Goal: Information Seeking & Learning: Learn about a topic

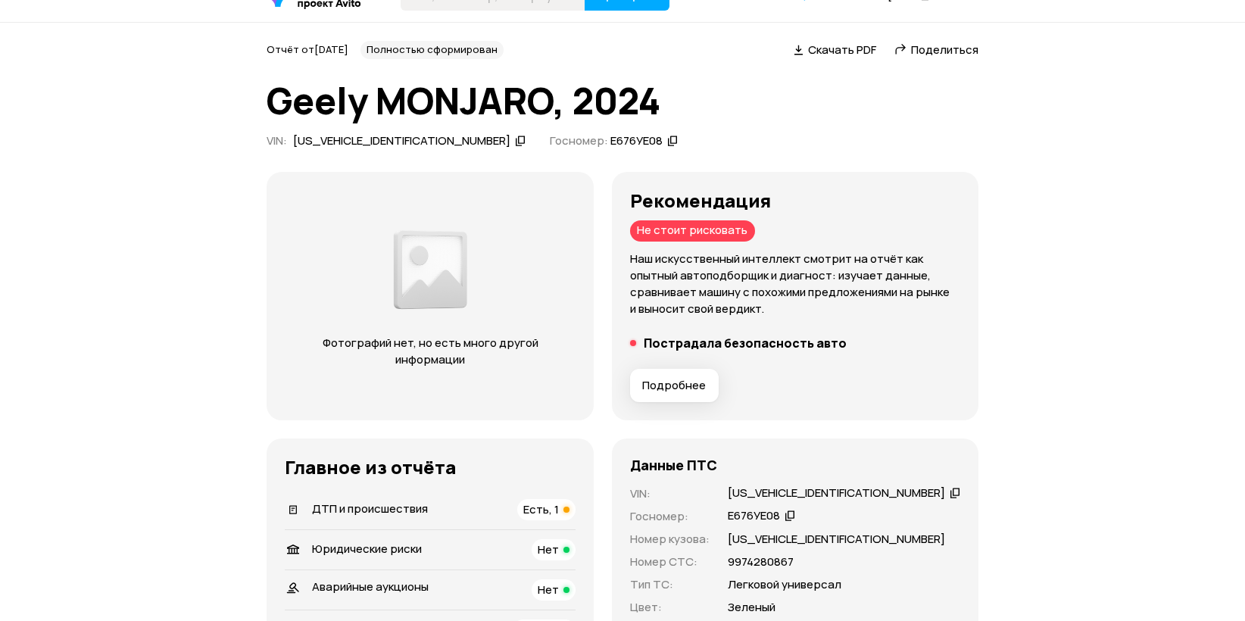
scroll to position [151, 0]
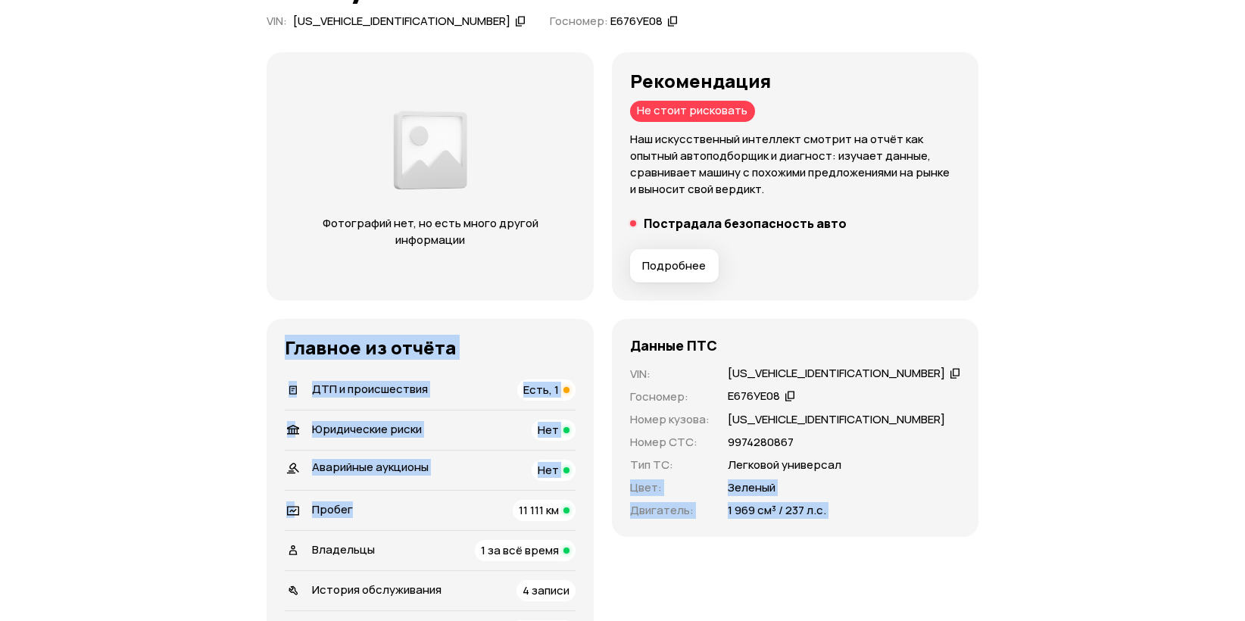
drag, startPoint x: 521, startPoint y: 492, endPoint x: 904, endPoint y: 451, distance: 385.2
click at [904, 451] on div "Фотографий нет, но есть много другой информации Рекомендация Не стоит рисковать…" at bounding box center [622, 375] width 712 height 647
click at [904, 457] on div "Легковой универсал" at bounding box center [844, 465] width 232 height 17
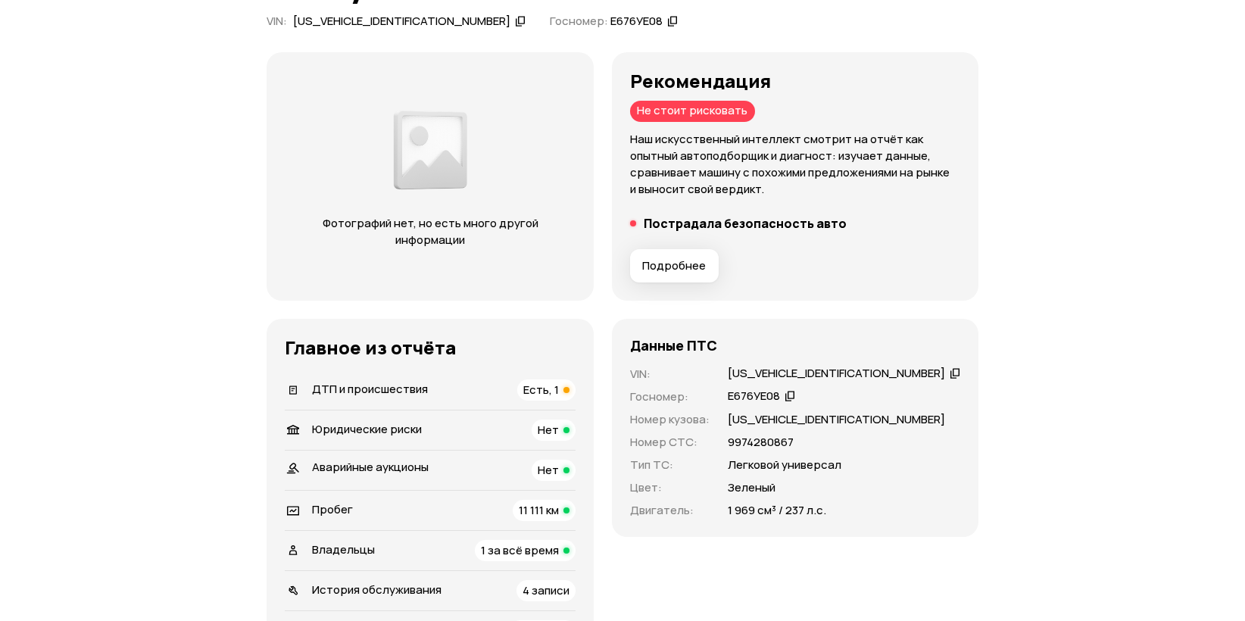
click at [828, 411] on p "[US_VEHICLE_IDENTIFICATION_NUMBER]" at bounding box center [836, 419] width 217 height 17
copy p "[US_VEHICLE_IDENTIFICATION_NUMBER]"
click at [829, 339] on div "Данные ПТС VIN : LB37852D5RS298928   Госномер : Е676УЕ08   Номер кузова : LB378…" at bounding box center [795, 428] width 366 height 218
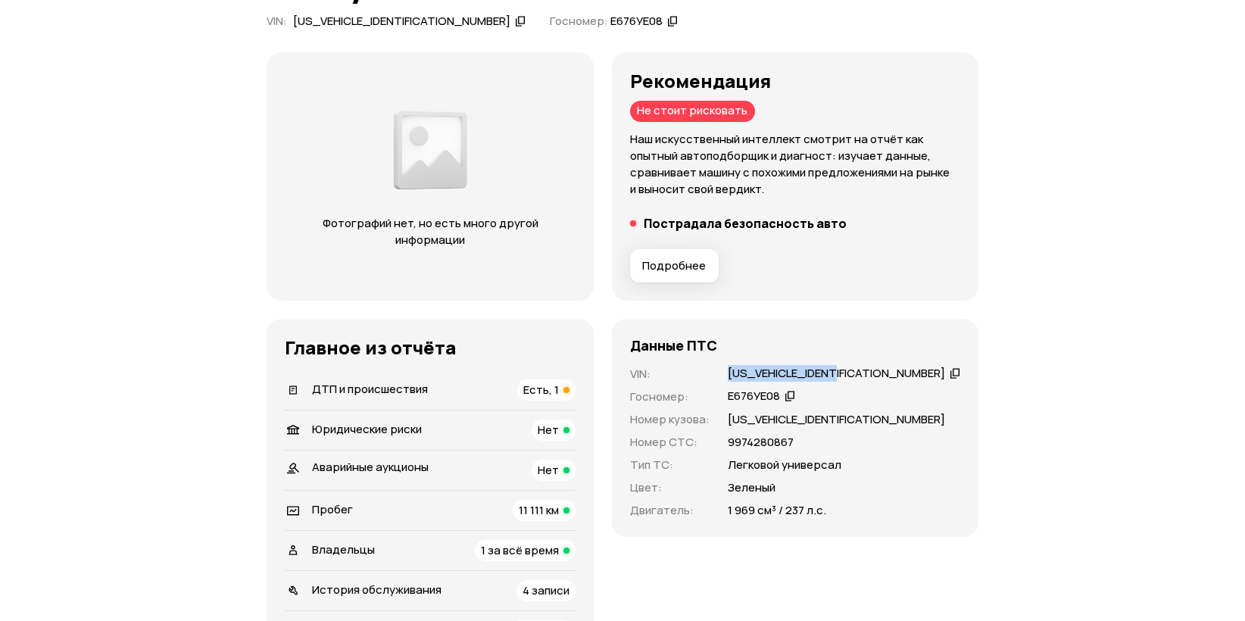
copy div "[US_VEHICLE_IDENTIFICATION_NUMBER]"
click at [777, 366] on div "[US_VEHICLE_IDENTIFICATION_NUMBER]" at bounding box center [836, 374] width 217 height 16
click at [769, 388] on div "Е676УЕ08" at bounding box center [752, 396] width 52 height 16
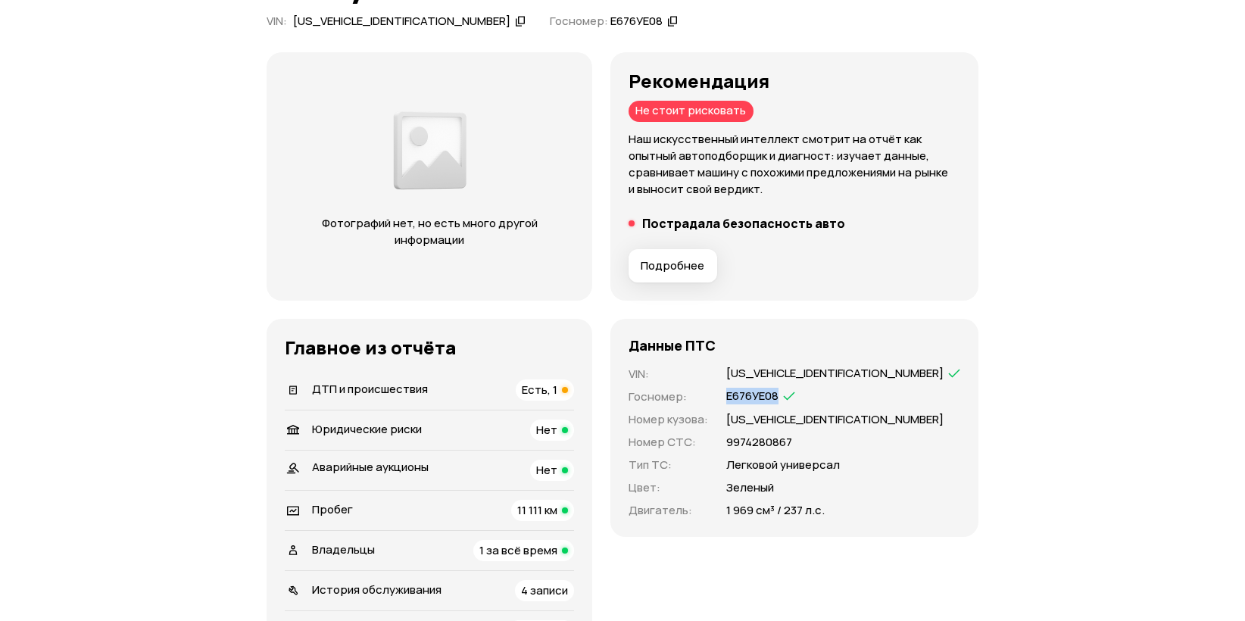
click at [769, 388] on div "Е676УЕ08" at bounding box center [752, 396] width 52 height 16
click at [783, 393] on div "VIN : LB37852D5RS298928   Госномер : Е676УЕ08   Номер кузова : LB37852D5RS29892…" at bounding box center [795, 442] width 330 height 153
copy p "[US_VEHICLE_IDENTIFICATION_NUMBER]"
click at [799, 216] on h5 "Пострадала безопасность авто" at bounding box center [745, 223] width 203 height 15
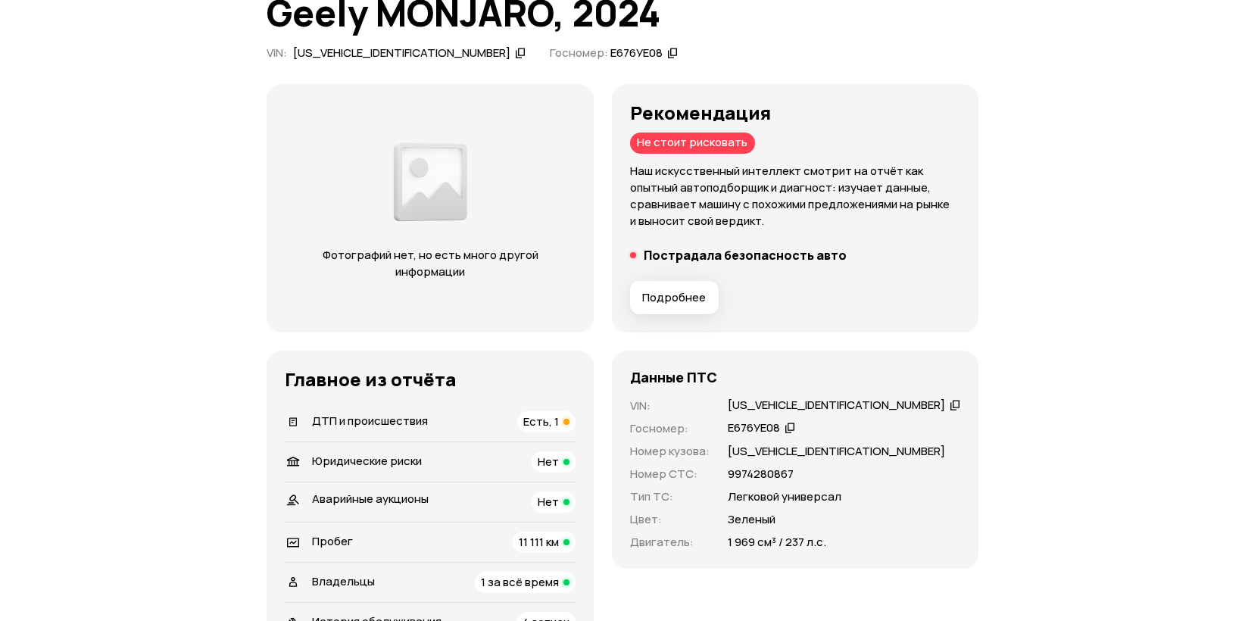
scroll to position [0, 0]
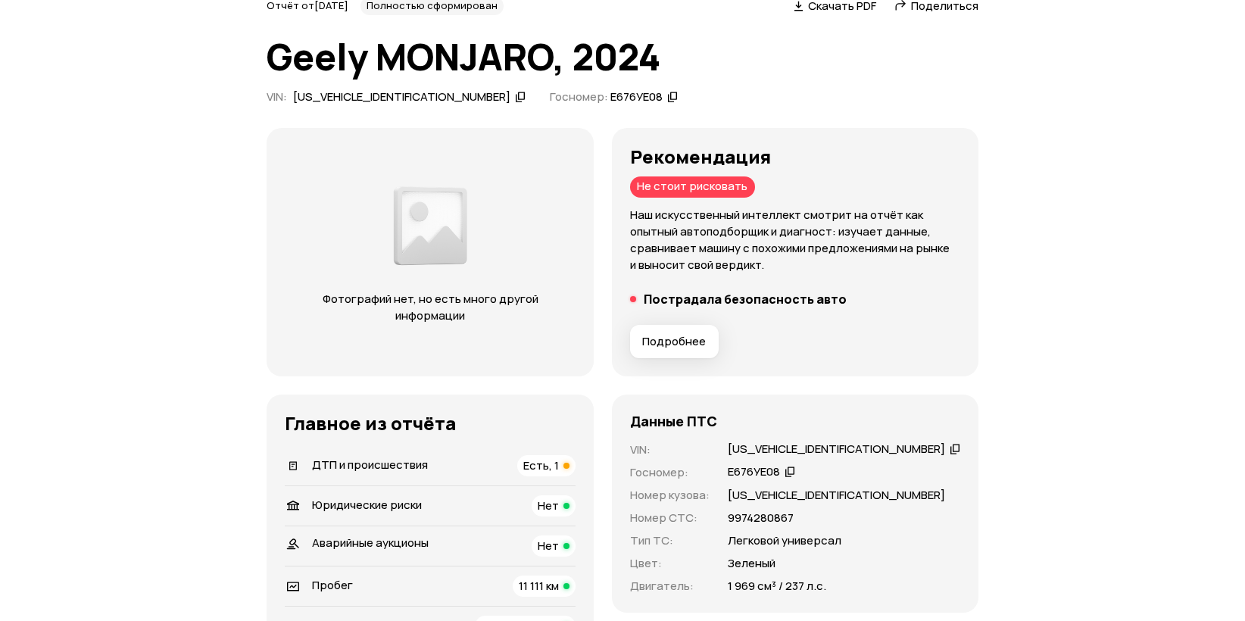
click at [542, 464] on li "ДТП и происшествия Есть, 1" at bounding box center [430, 465] width 291 height 39
click at [556, 457] on span "Есть, 1" at bounding box center [541, 465] width 36 height 16
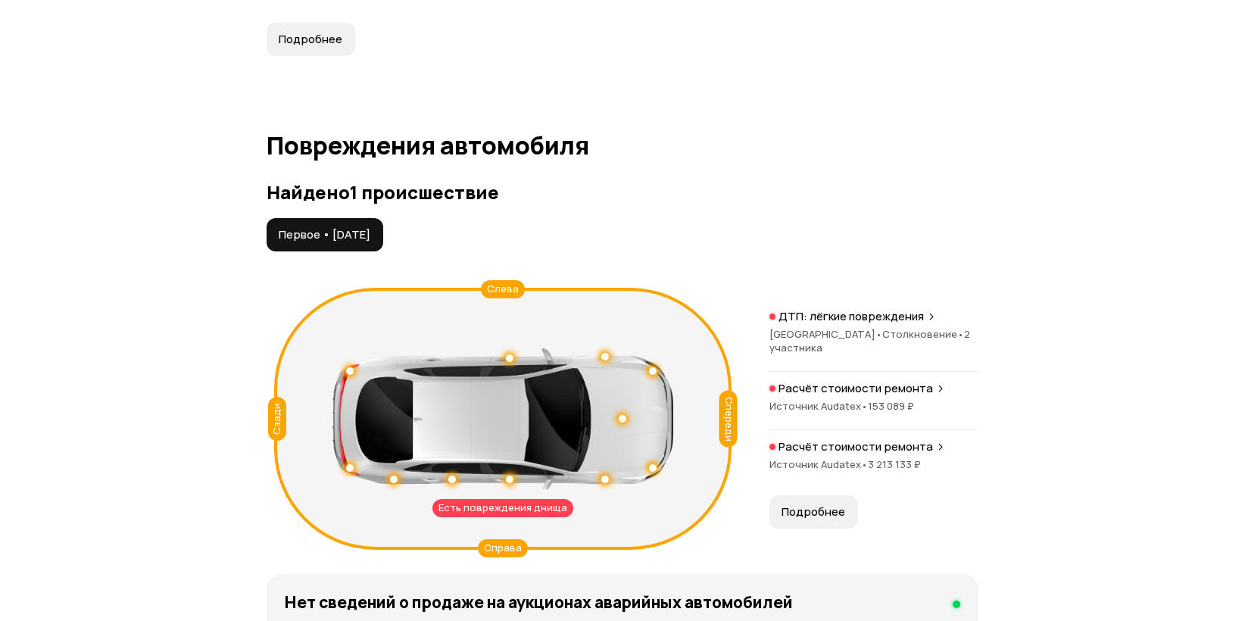
scroll to position [1504, 0]
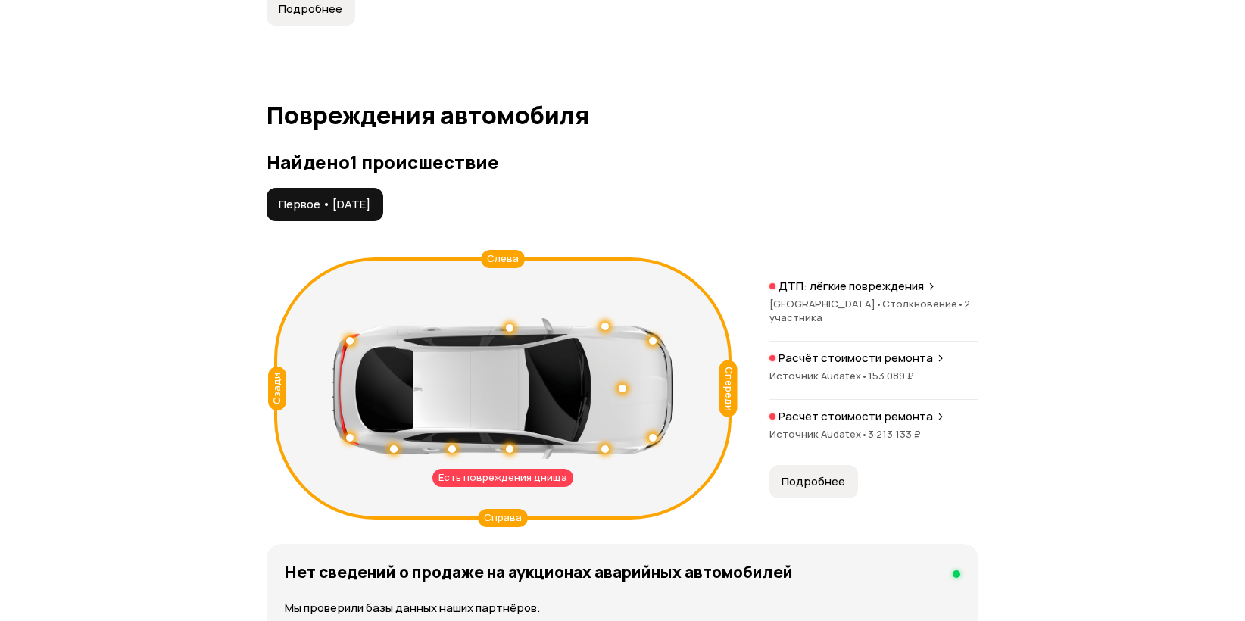
click at [719, 360] on div "Спереди" at bounding box center [728, 388] width 18 height 57
click at [734, 251] on div "Есть повреждения днища Спереди Сзади Слева Справа ДТП: лёгкие повреждения Нижег…" at bounding box center [622, 388] width 712 height 274
click at [778, 279] on p "ДТП: лёгкие повреждения" at bounding box center [850, 286] width 145 height 15
click at [432, 469] on div "Есть повреждения днища" at bounding box center [502, 478] width 141 height 18
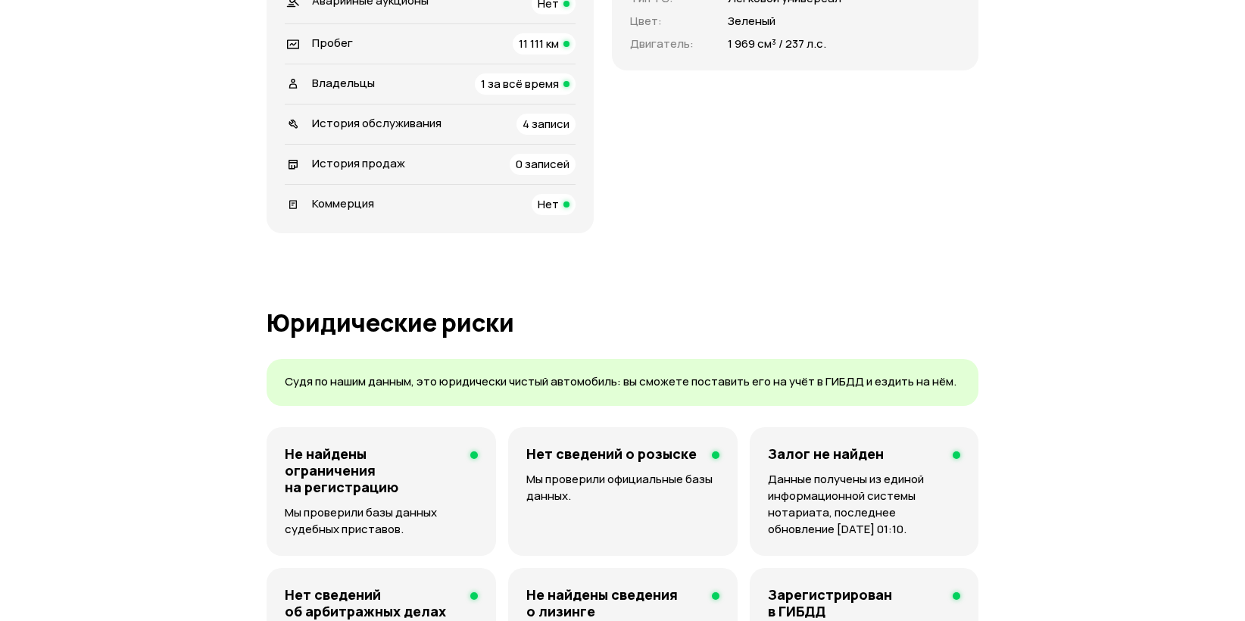
scroll to position [0, 0]
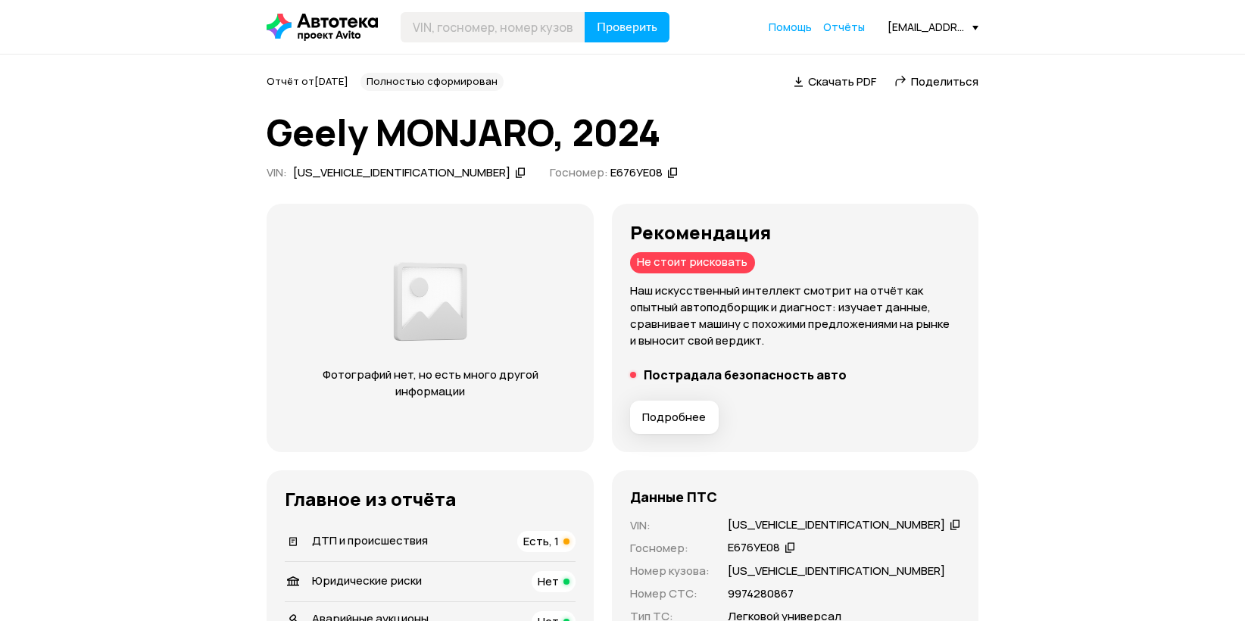
drag, startPoint x: 537, startPoint y: 223, endPoint x: 462, endPoint y: -18, distance: 252.9
click at [266, 15] on icon at bounding box center [321, 27] width 111 height 27
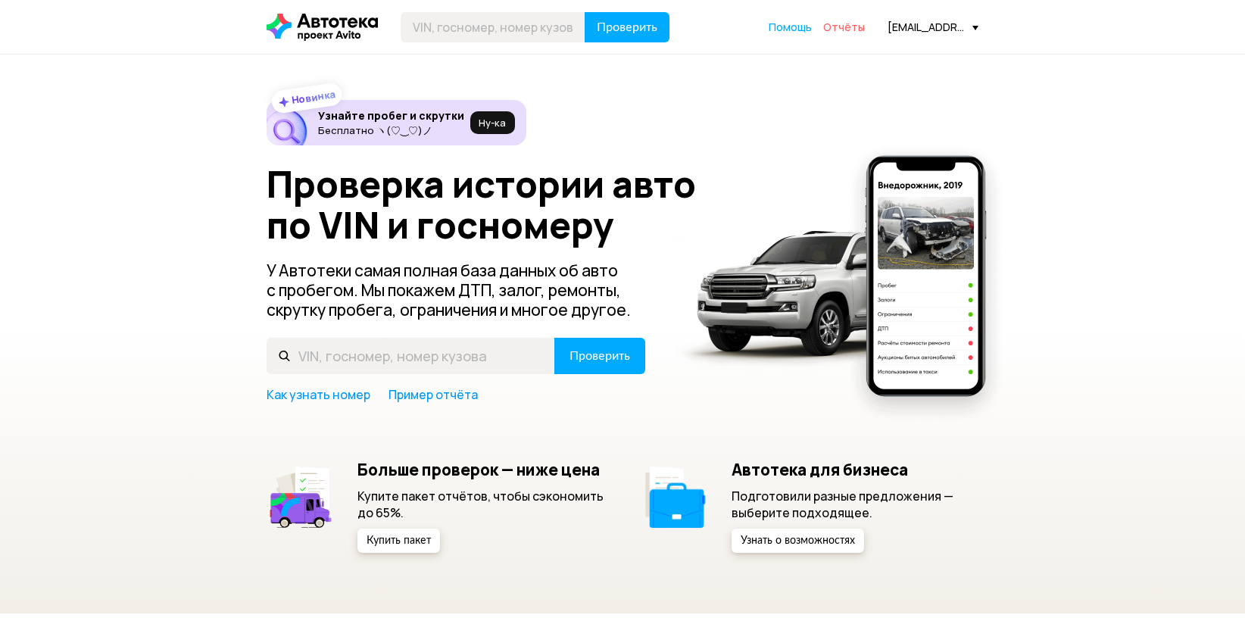
click at [865, 23] on span "Отчёты" at bounding box center [844, 27] width 42 height 14
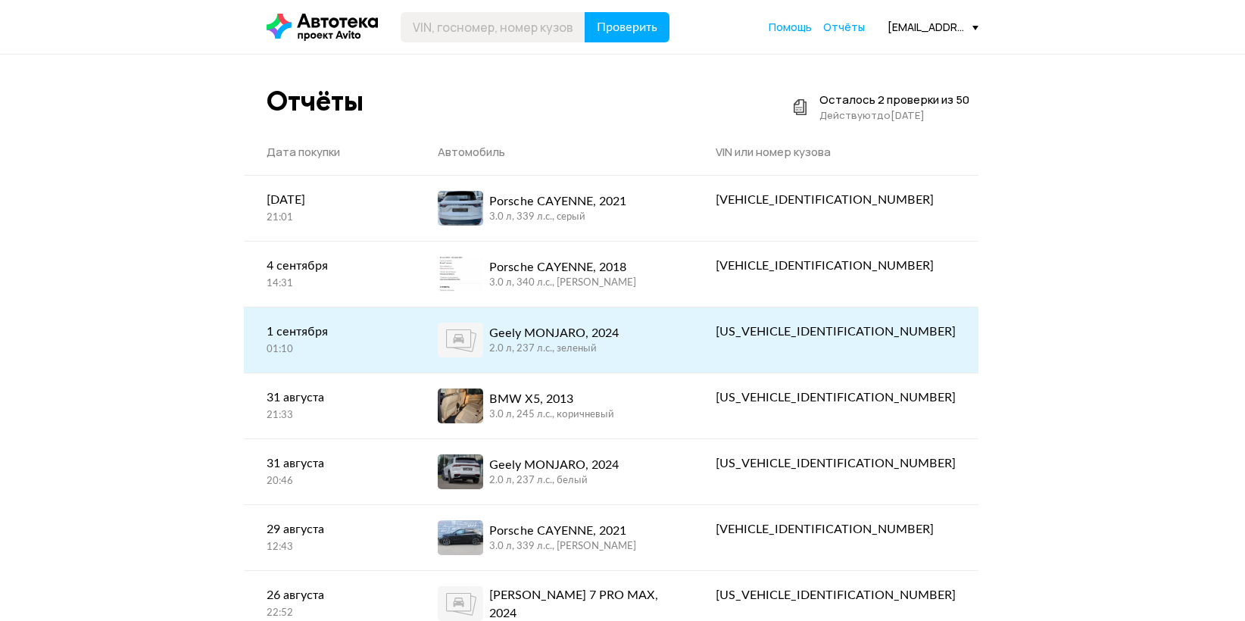
click at [670, 324] on div "[PERSON_NAME], 2024 2.0 л, 237 л.c., зеленый" at bounding box center [554, 340] width 232 height 35
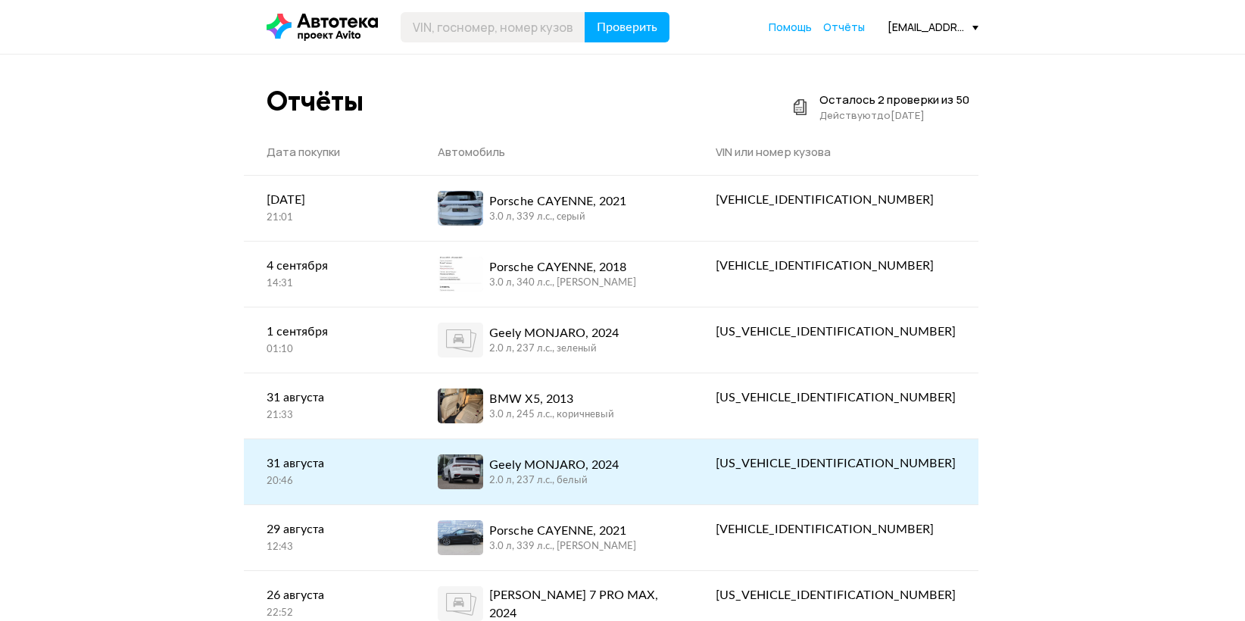
click at [619, 462] on div "Geely MONJARO, 2024" at bounding box center [553, 465] width 129 height 18
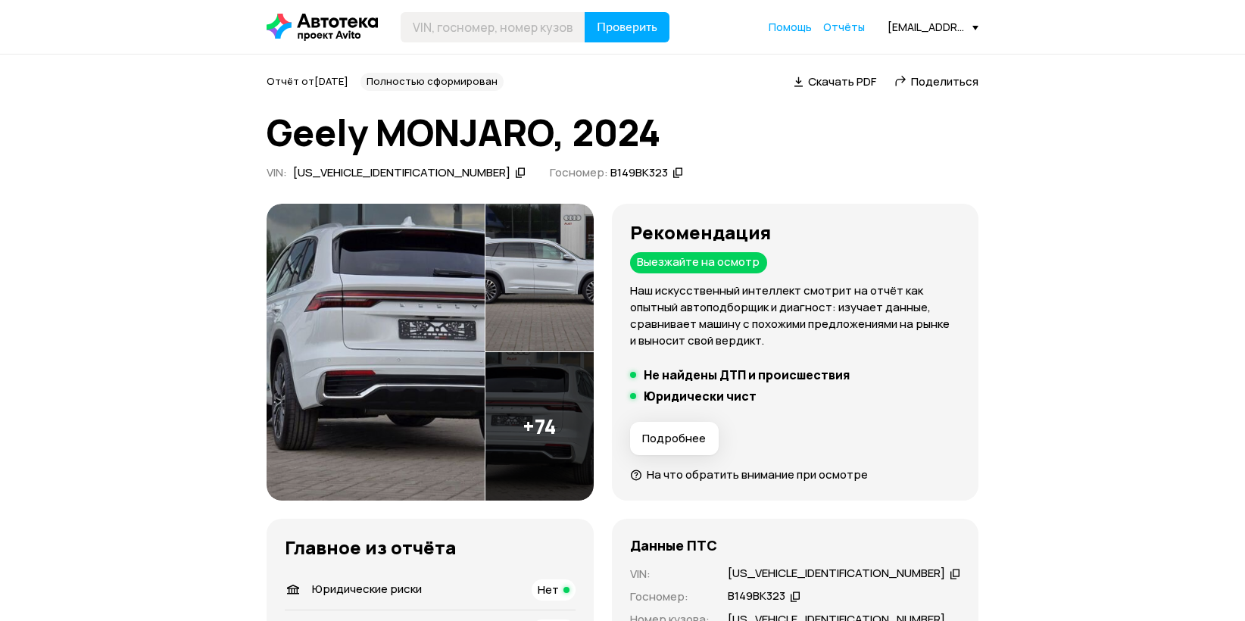
click at [300, 303] on img at bounding box center [375, 353] width 218 height 298
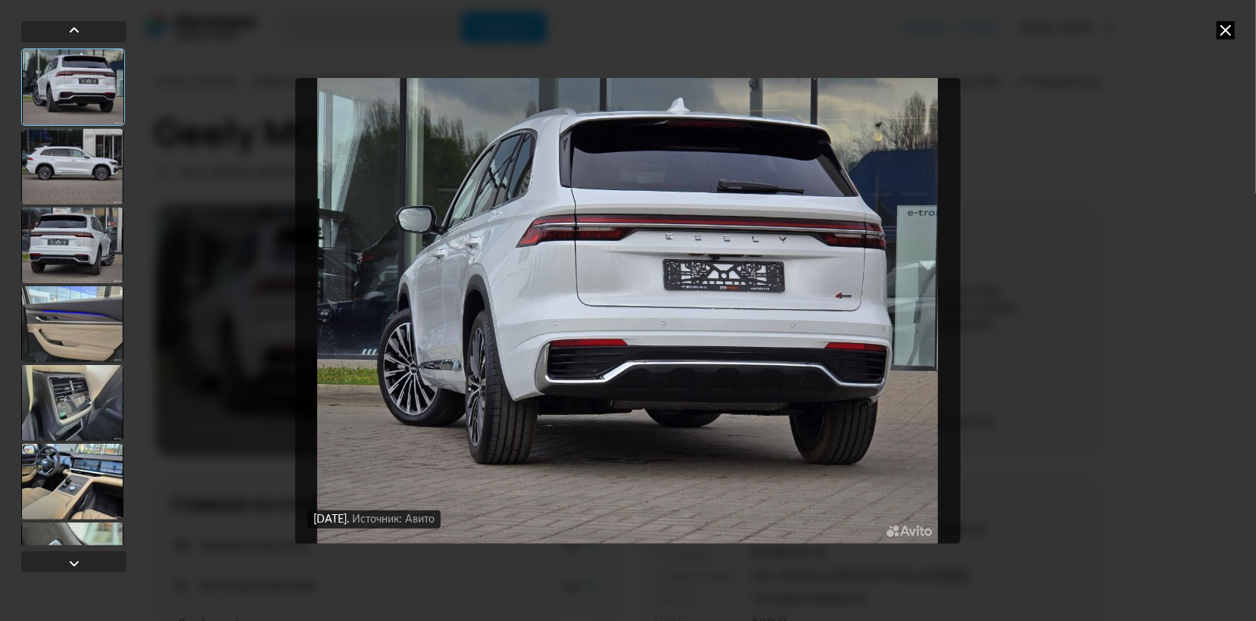
drag, startPoint x: 60, startPoint y: 182, endPoint x: 61, endPoint y: 235, distance: 53.0
click at [61, 182] on div at bounding box center [72, 167] width 102 height 76
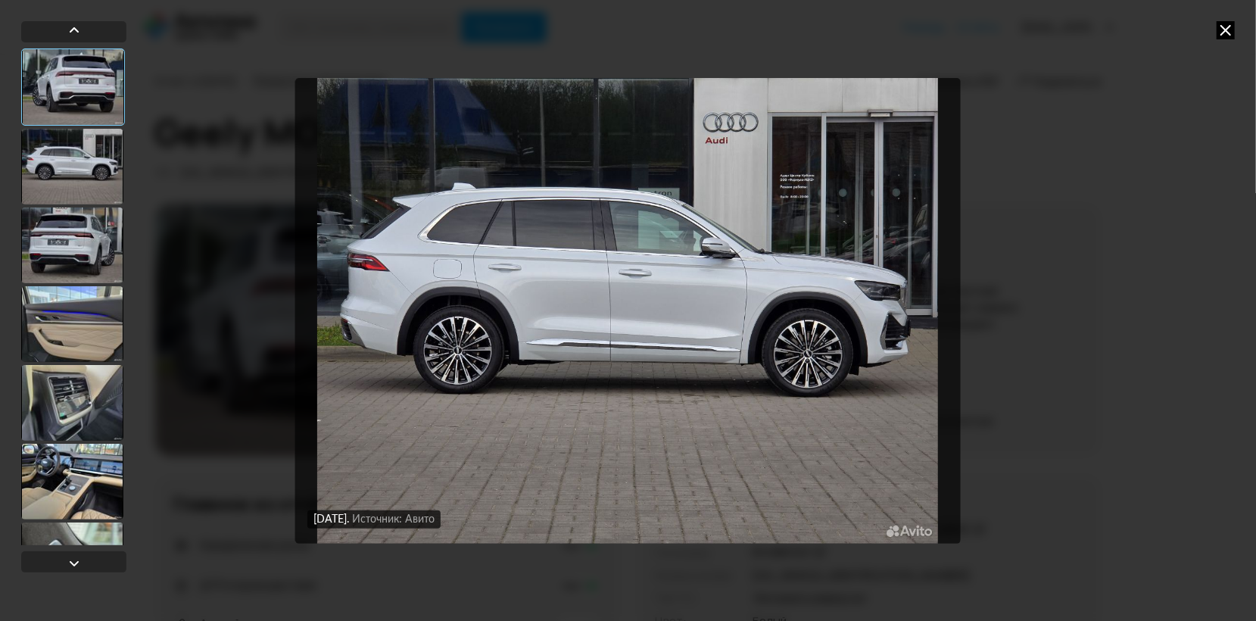
click at [62, 269] on div at bounding box center [72, 245] width 102 height 76
click at [62, 270] on div at bounding box center [72, 245] width 102 height 76
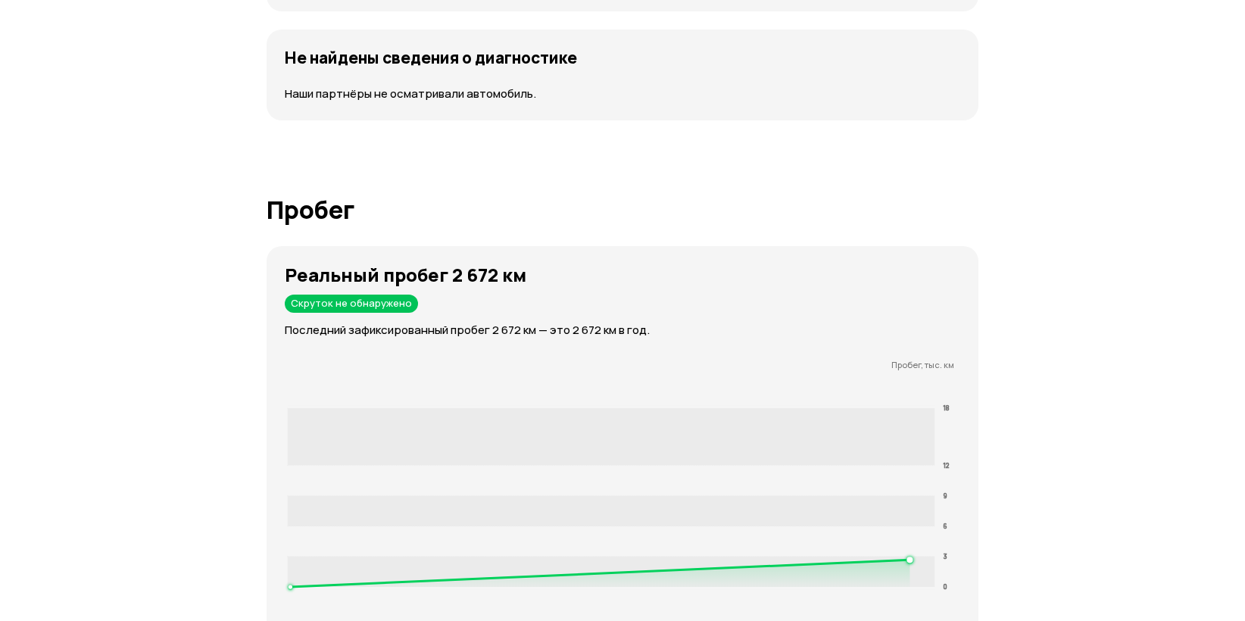
scroll to position [2120, 0]
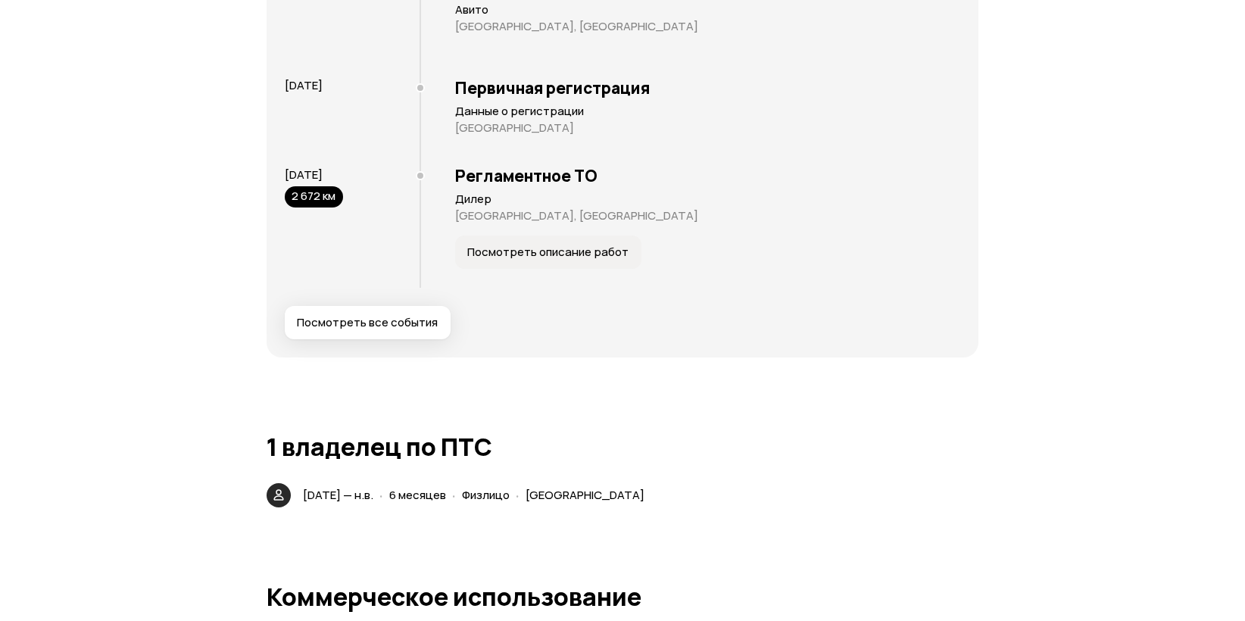
drag, startPoint x: 400, startPoint y: 324, endPoint x: 419, endPoint y: 452, distance: 129.4
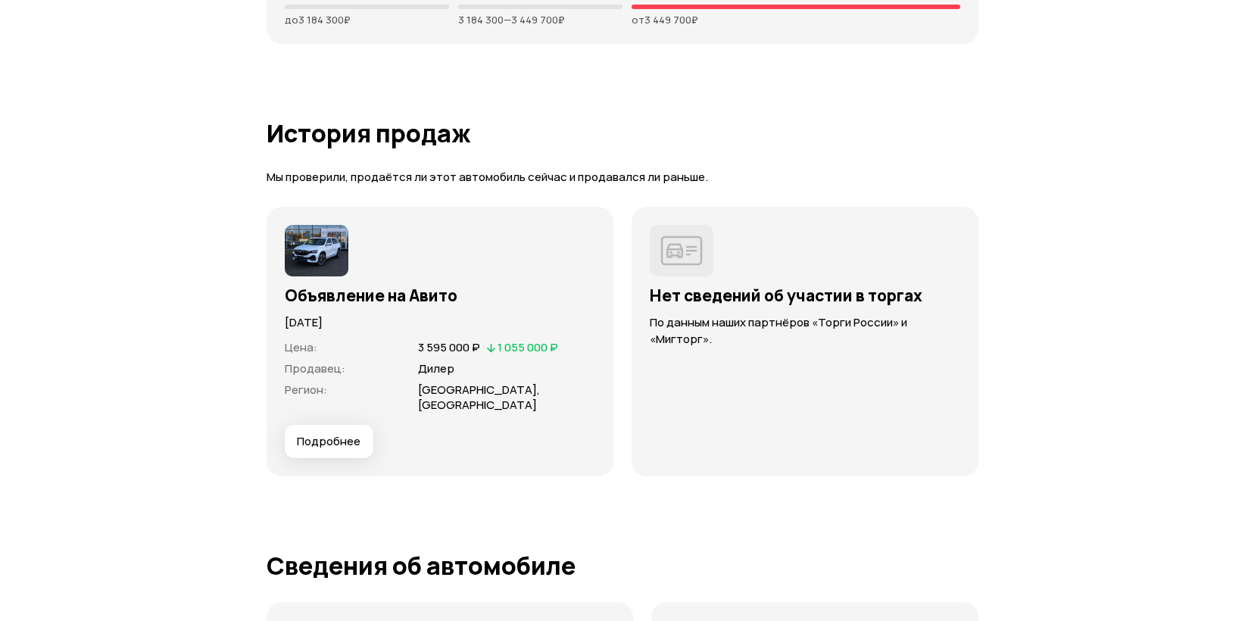
scroll to position [3810, 0]
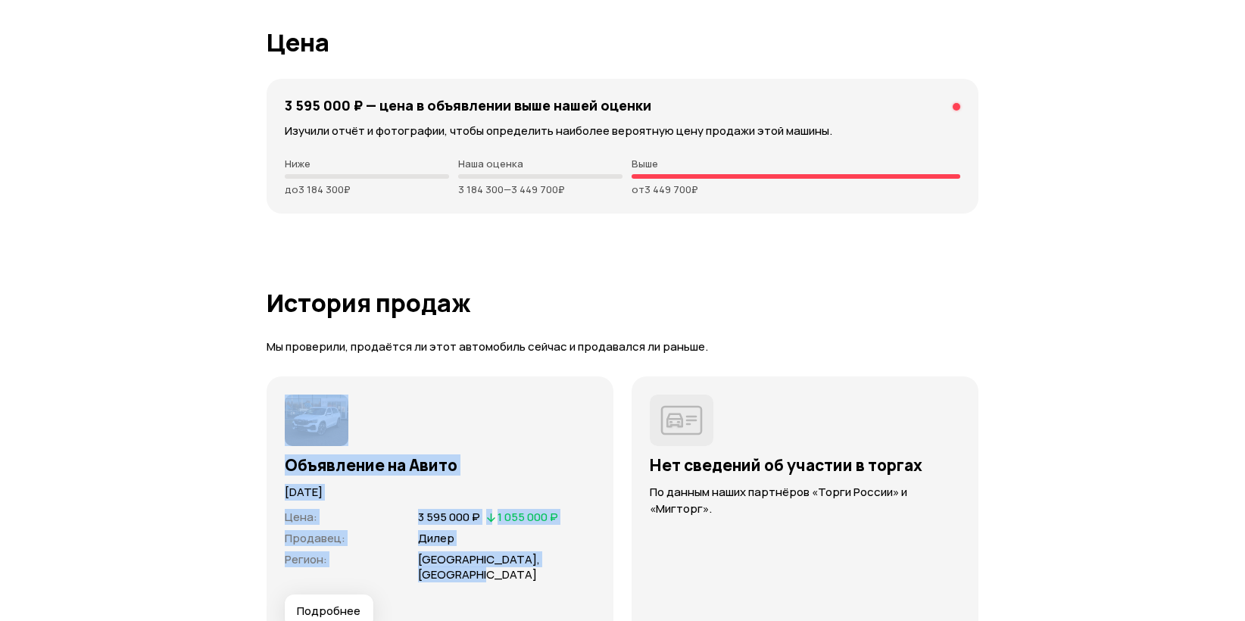
drag, startPoint x: 285, startPoint y: 274, endPoint x: 450, endPoint y: 419, distance: 219.4
click at [450, 419] on div "Объявление на Авито [DATE] Цена : 3 595 000 ₽   1 055 000 ₽ Продавец : Дилер Ре…" at bounding box center [439, 511] width 347 height 270
drag, startPoint x: 376, startPoint y: 395, endPoint x: 282, endPoint y: 273, distance: 154.3
click at [285, 394] on div "Объявление на Авито [DATE] Цена : 3 595 000 ₽   1 055 000 ₽ Продавец : Дилер Ре…" at bounding box center [440, 510] width 310 height 233
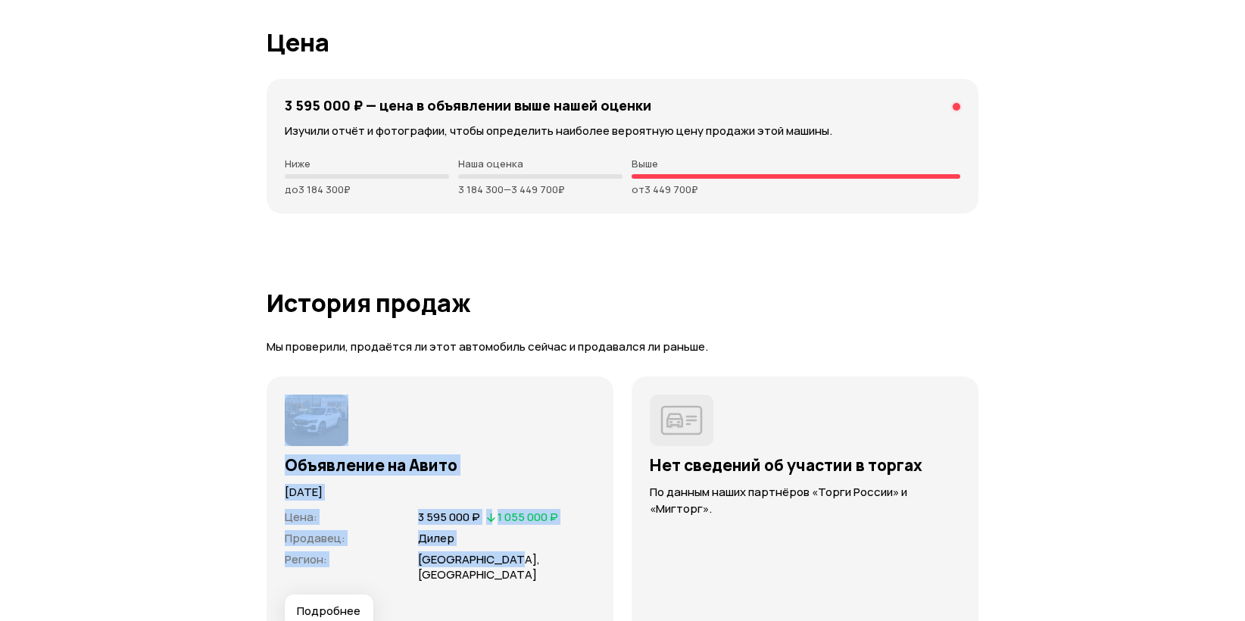
click at [285, 394] on div at bounding box center [440, 419] width 310 height 51
drag, startPoint x: 282, startPoint y: 271, endPoint x: 338, endPoint y: 425, distance: 163.6
click at [338, 425] on div "Объявление на Авито [DATE] Цена : 3 595 000 ₽   1 055 000 ₽ Продавец : Дилер Ре…" at bounding box center [440, 510] width 310 height 233
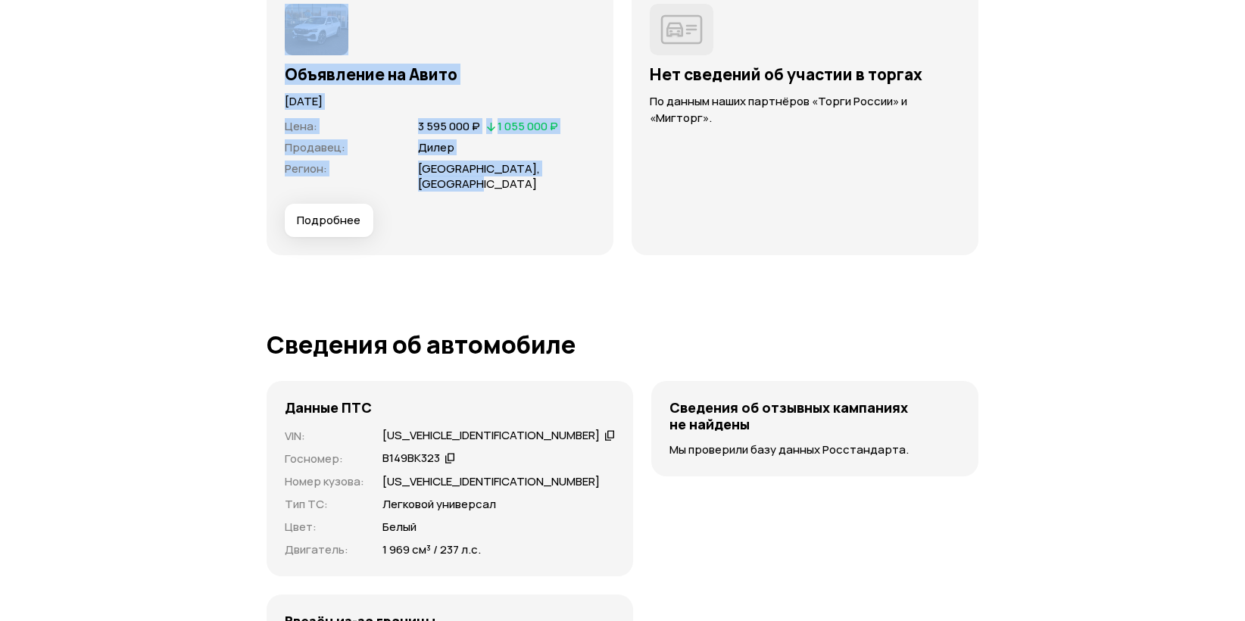
scroll to position [4339, 0]
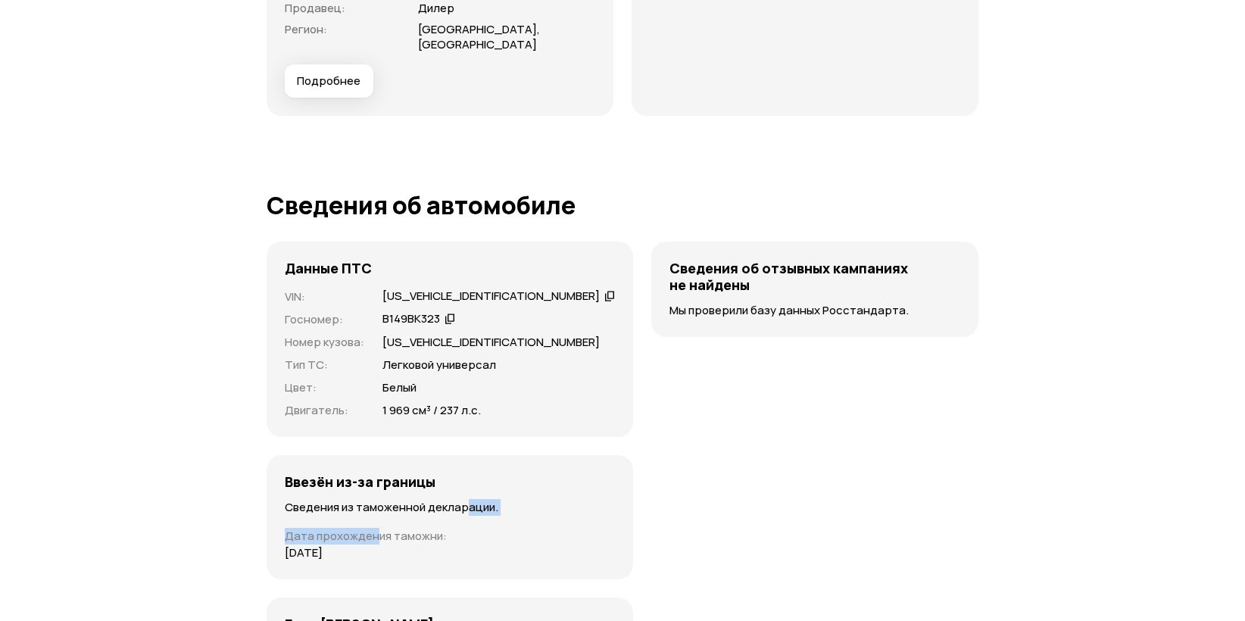
drag, startPoint x: 289, startPoint y: 369, endPoint x: 260, endPoint y: 372, distance: 29.0
click at [266, 455] on div "Ввезён из-за границы Сведения из таможенной декларации. Дата прохождения таможн…" at bounding box center [449, 517] width 366 height 124
click at [266, 242] on div "Данные ПТС VIN : [US_VEHICLE_IDENTIFICATION_NUMBER]   Госномер : В149ВК323   Но…" at bounding box center [449, 339] width 366 height 195
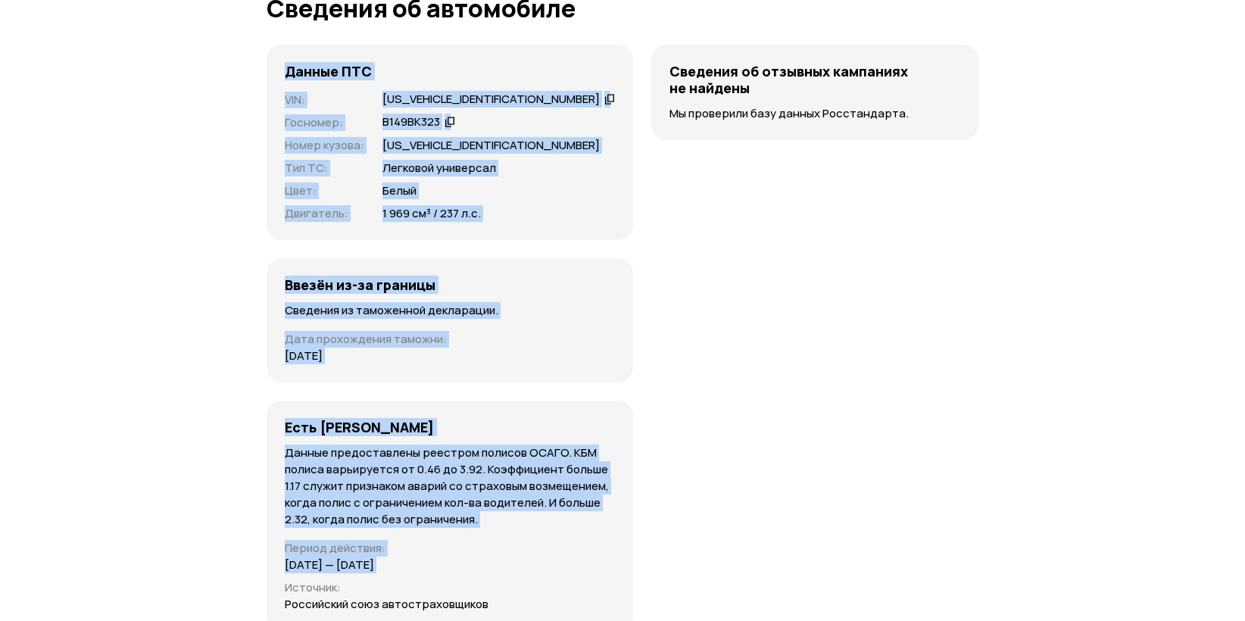
scroll to position [4567, 0]
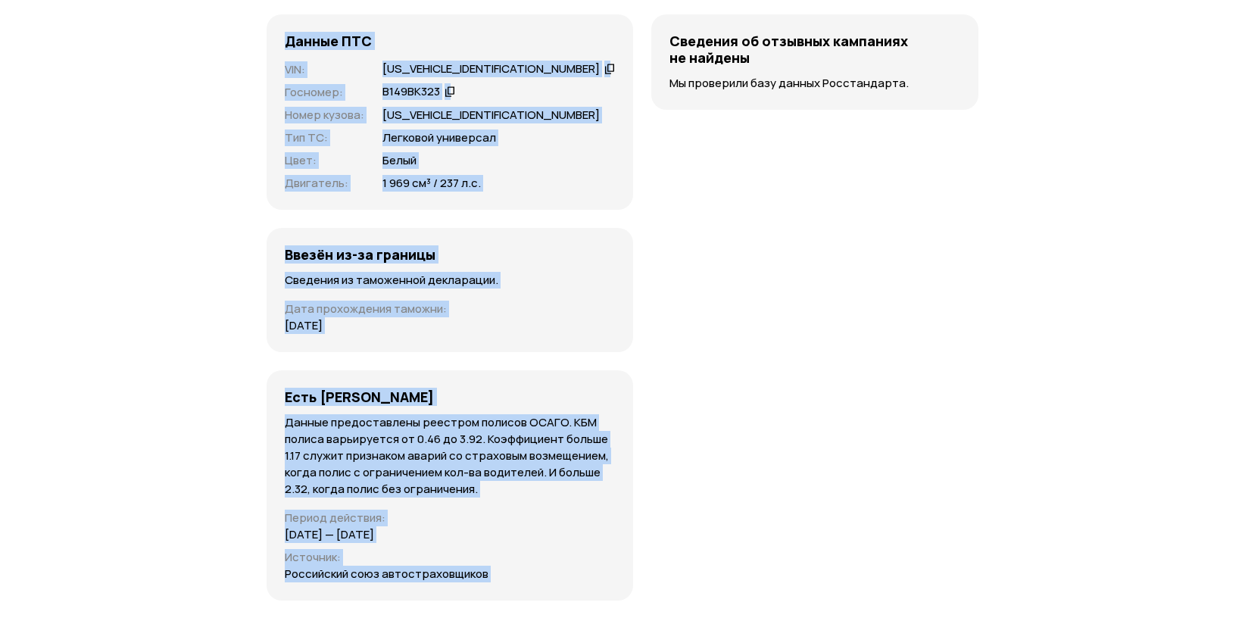
drag, startPoint x: 164, startPoint y: 96, endPoint x: 471, endPoint y: 401, distance: 432.5
click at [471, 401] on div "Данные ПТС VIN : [US_VEHICLE_IDENTIFICATION_NUMBER]   Госномер : В149ВК323   Но…" at bounding box center [449, 307] width 366 height 586
click at [471, 566] on div "Российский союз автостраховщиков" at bounding box center [450, 574] width 330 height 17
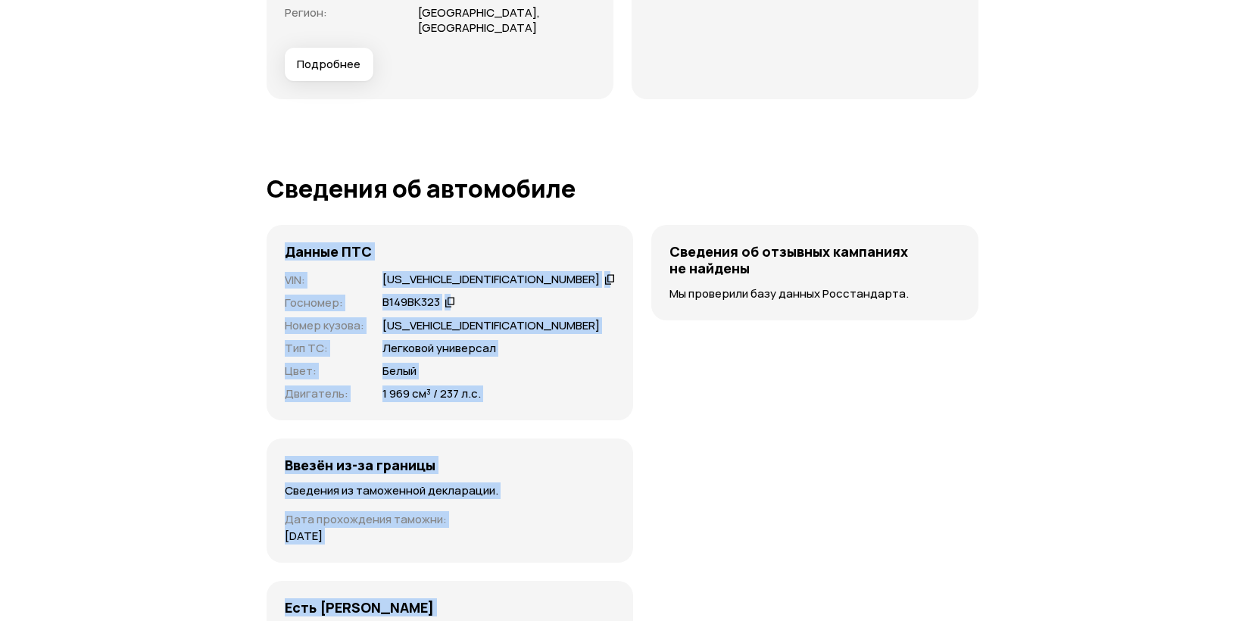
scroll to position [4339, 0]
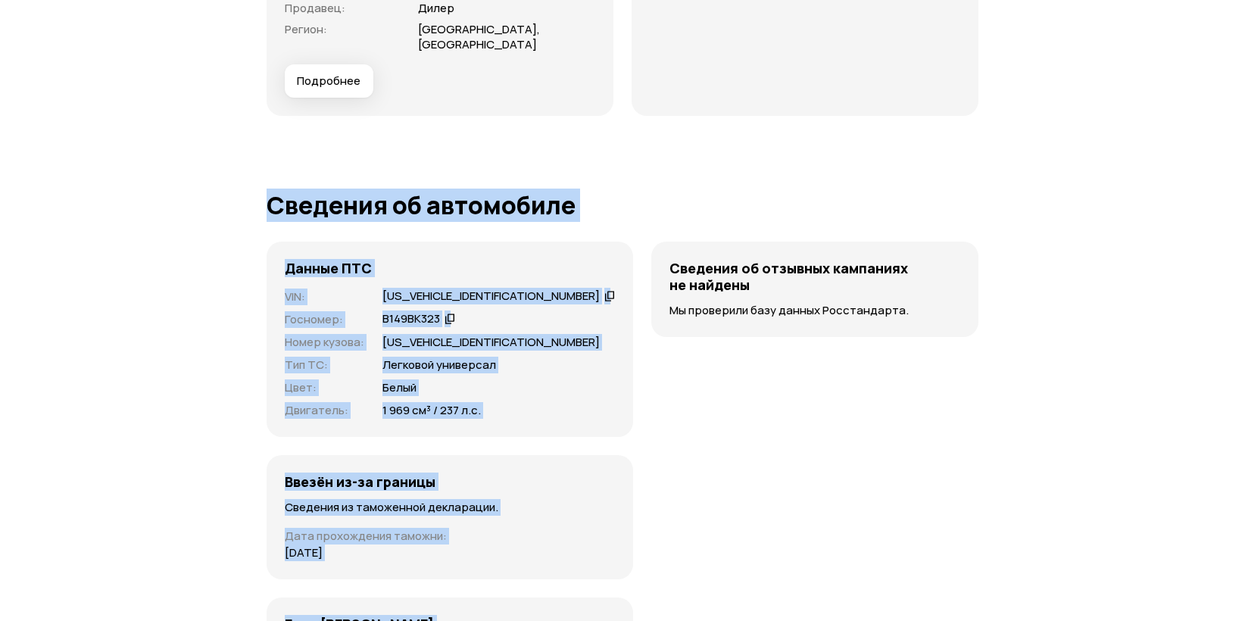
drag, startPoint x: 471, startPoint y: 401, endPoint x: 159, endPoint y: 33, distance: 482.4
click at [266, 192] on article "Сведения об автомобиле Данные ПТС VIN : [US_VEHICLE_IDENTIFICATION_NUMBER]   Го…" at bounding box center [622, 510] width 712 height 636
click at [266, 192] on h1 "Сведения об автомобиле" at bounding box center [622, 205] width 712 height 27
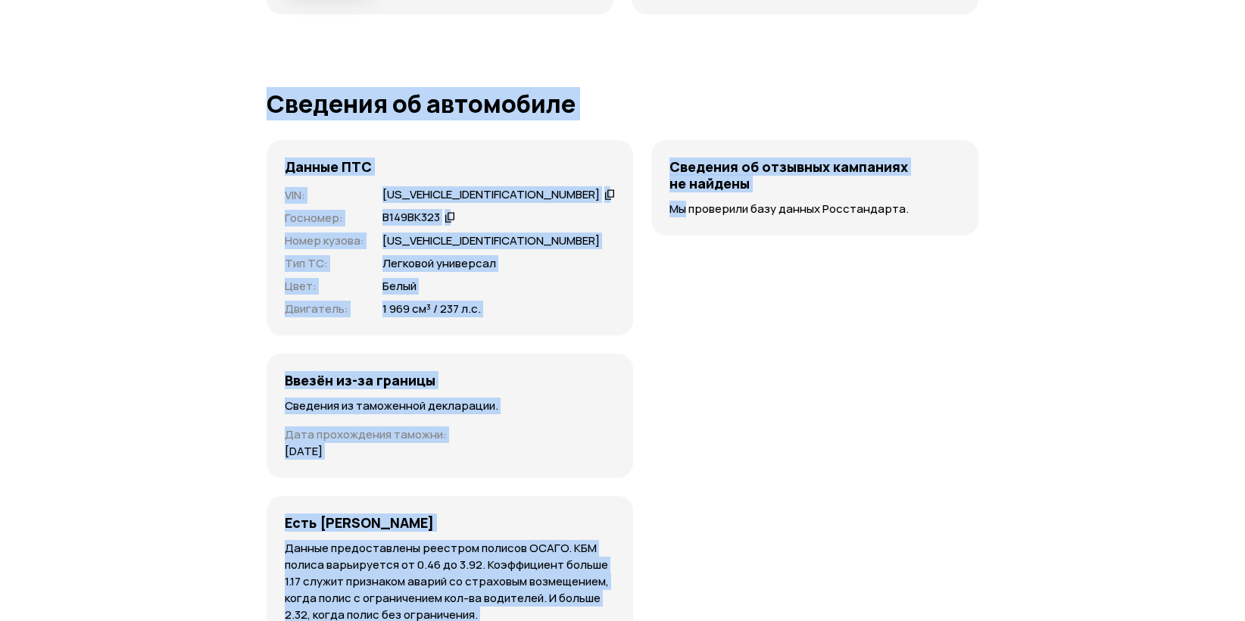
scroll to position [4491, 0]
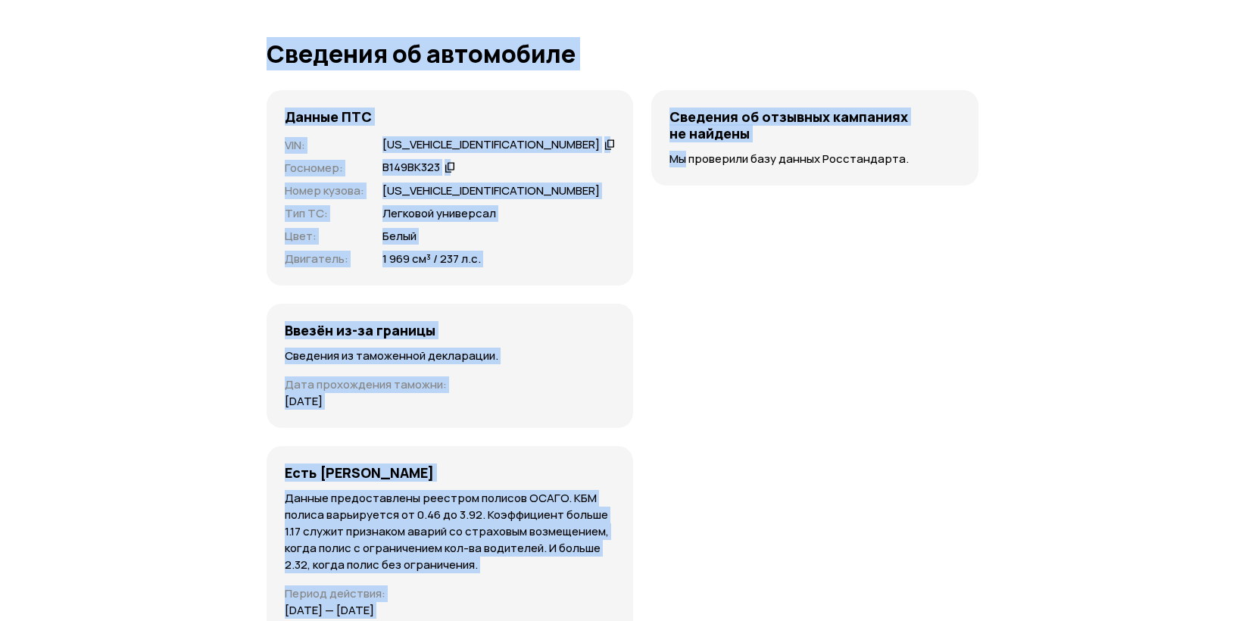
drag, startPoint x: 159, startPoint y: 33, endPoint x: 630, endPoint y: 454, distance: 631.6
click at [631, 469] on article "Сведения об автомобиле Данные ПТС VIN : [US_VEHICLE_IDENTIFICATION_NUMBER]   Го…" at bounding box center [622, 358] width 712 height 636
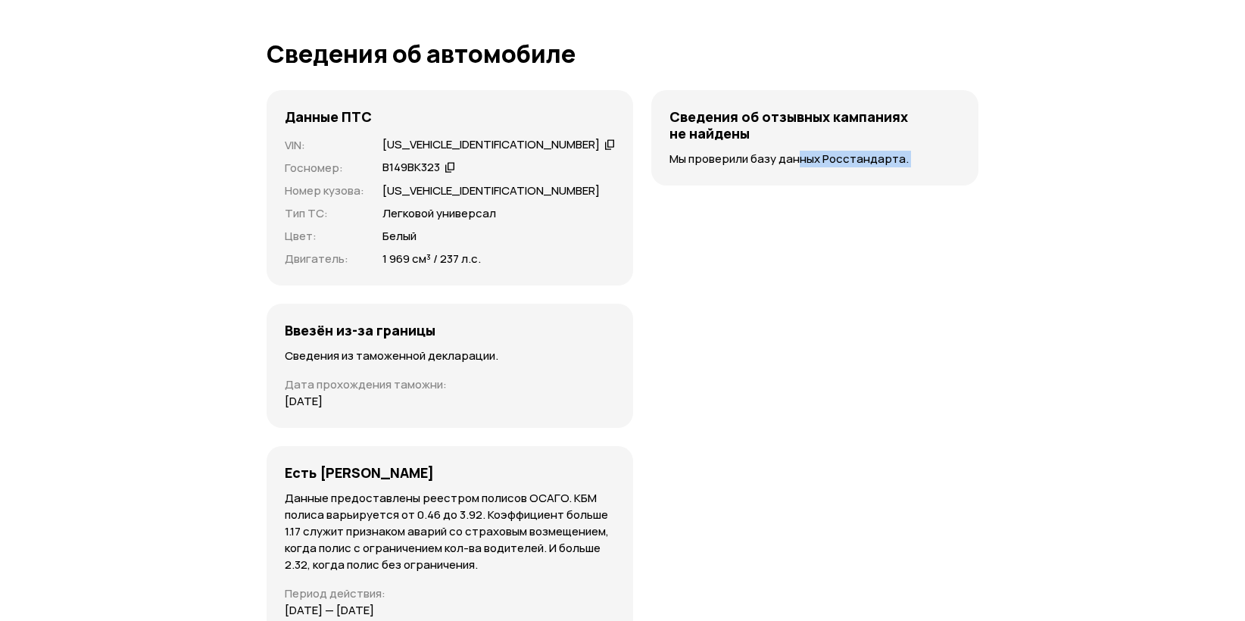
drag, startPoint x: 807, startPoint y: 493, endPoint x: 814, endPoint y: 497, distance: 8.2
